Goal: Information Seeking & Learning: Learn about a topic

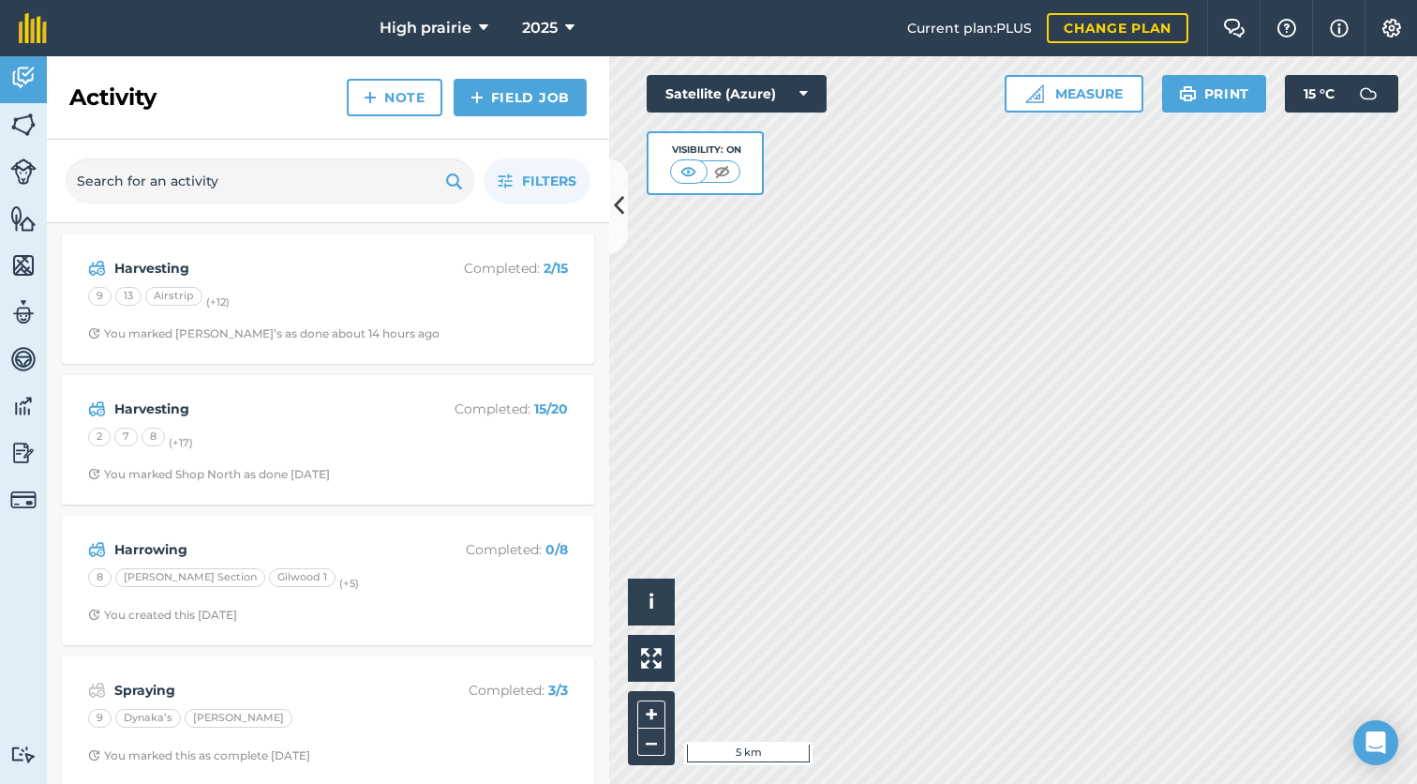
click at [466, 306] on div "9 13 Airstrip (+ 12 )" at bounding box center [328, 299] width 480 height 24
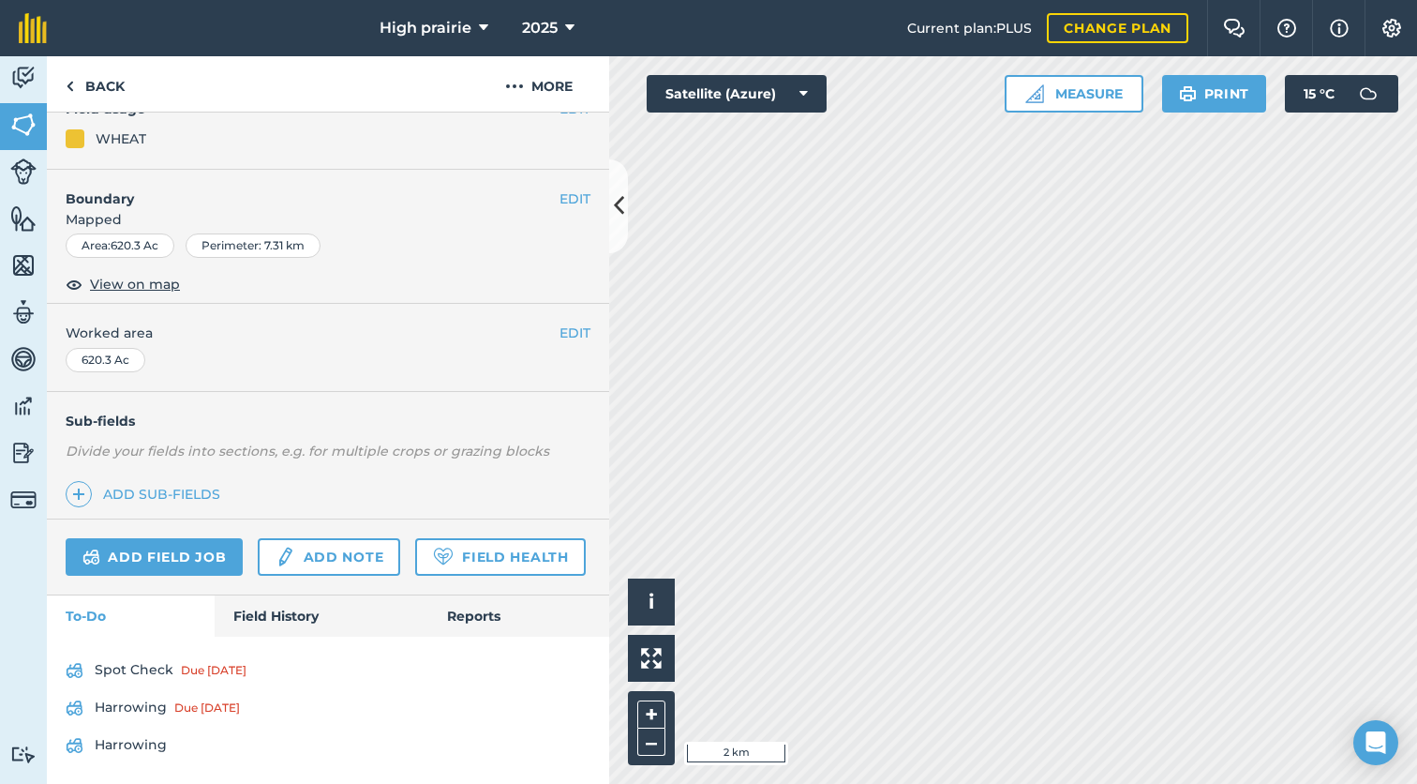
scroll to position [187, 0]
click at [335, 618] on link "Field History" at bounding box center [321, 616] width 213 height 41
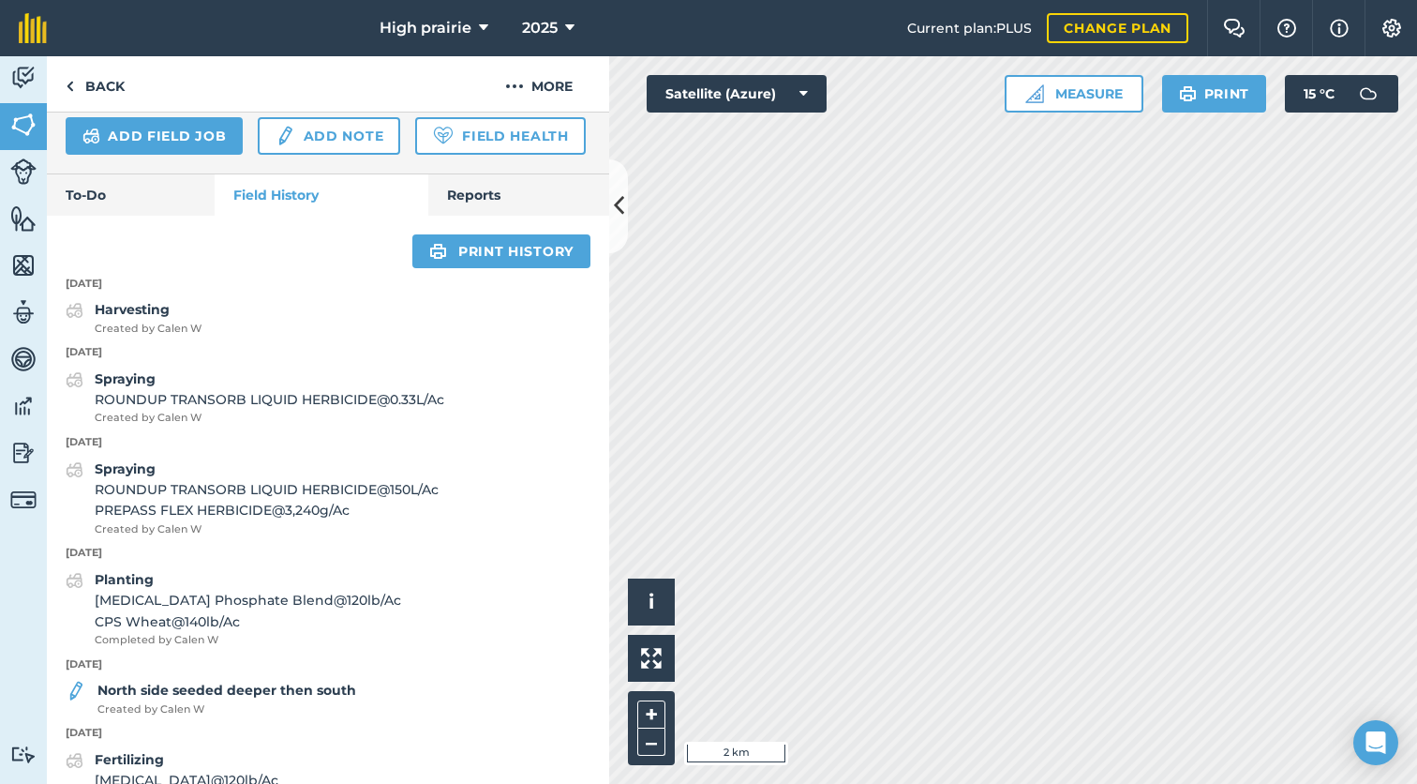
scroll to position [607, 0]
